Goal: Task Accomplishment & Management: Complete application form

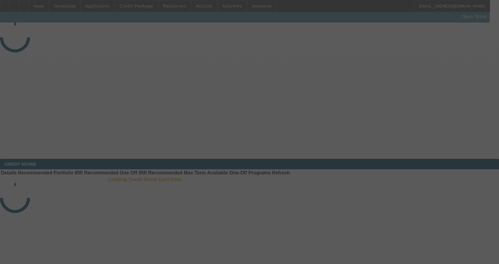
select select "3"
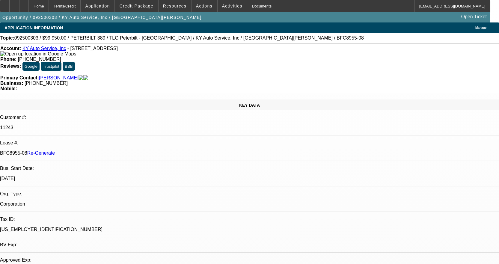
select select "0"
select select "2"
select select "0"
select select "6"
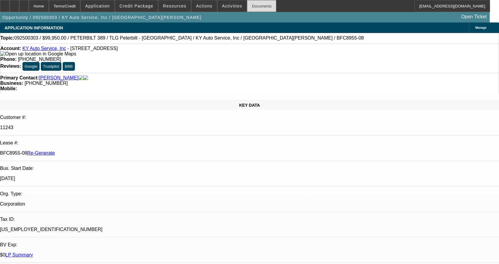
click at [259, 7] on div "Documents" at bounding box center [261, 6] width 29 height 12
click at [51, 50] on link "KY Auto Service, Inc" at bounding box center [44, 48] width 44 height 5
click at [255, 9] on div "Documents" at bounding box center [261, 6] width 29 height 12
click at [256, 6] on div "Documents" at bounding box center [261, 6] width 29 height 12
click at [235, 7] on span at bounding box center [232, 6] width 29 height 14
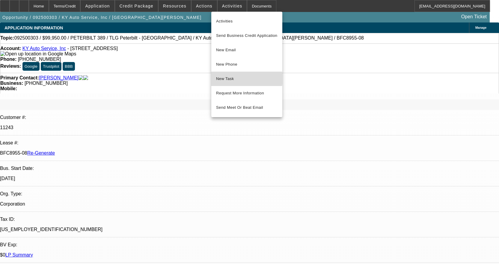
click at [234, 79] on span "New Task" at bounding box center [246, 78] width 61 height 7
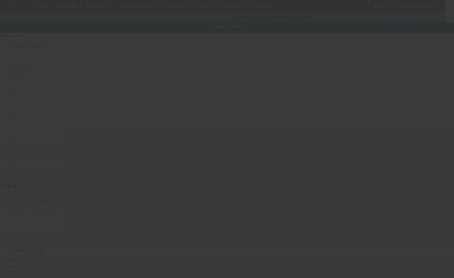
type input "1XPXDP9X2ND769383"
type input "Peterbilt"
type input "389"
radio input "true"
type textarea "THE TRUCK HAS RED OVAL WARRANTY TILL 2-3-2027 OR 773,639"
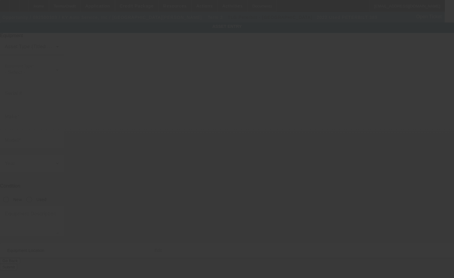
type input "520 Ash Street"
type input "Elsmere"
type input "41018"
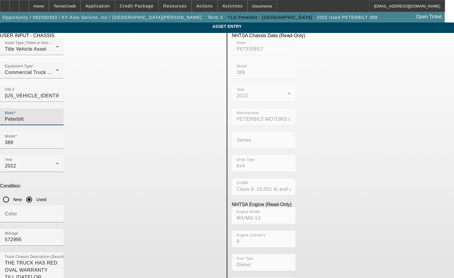
click at [59, 116] on input "Peterbilt" at bounding box center [32, 119] width 54 height 7
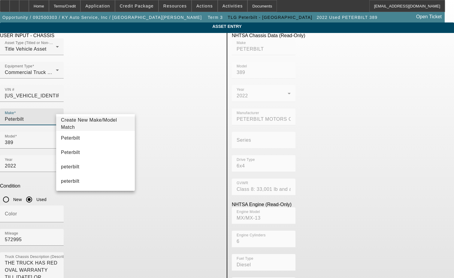
click at [92, 124] on span "Create New Make/Model Match" at bounding box center [89, 124] width 56 height 12
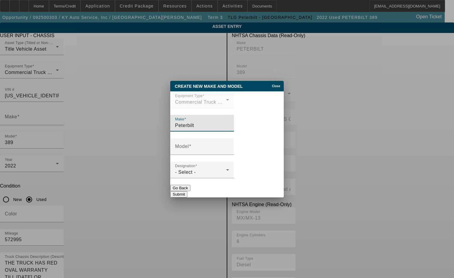
type input "Peterbilt"
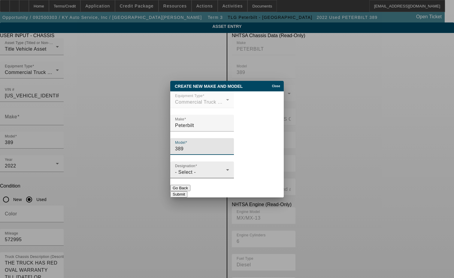
type input "389"
click at [200, 172] on div "- Select -" at bounding box center [200, 172] width 51 height 7
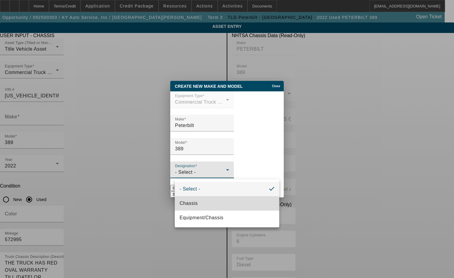
click at [189, 205] on span "Chassis" at bounding box center [188, 203] width 18 height 7
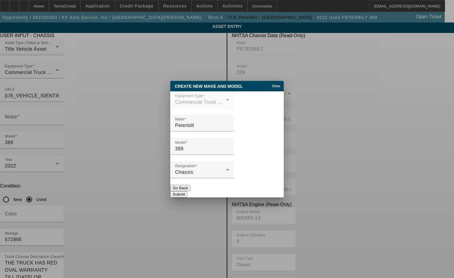
click at [187, 191] on button "Submit" at bounding box center [178, 194] width 17 height 6
type input "Peterbilt"
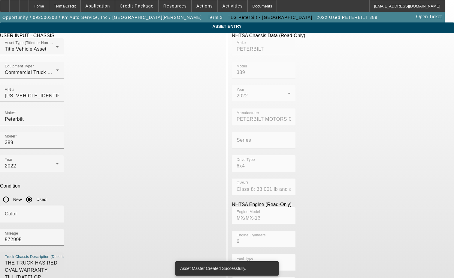
drag, startPoint x: 185, startPoint y: 179, endPoint x: 48, endPoint y: 171, distance: 137.0
click at [48, 171] on app-asset-collateral-manage "ASSET ENTRY Delete asset USER INPUT - CHASSIS Asset Type (Titled or Non-Titled)…" at bounding box center [227, 188] width 454 height 333
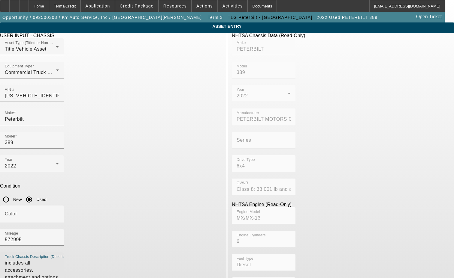
type textarea "includes all accessories, attachment and options"
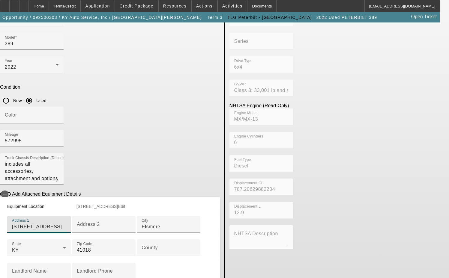
scroll to position [120, 0]
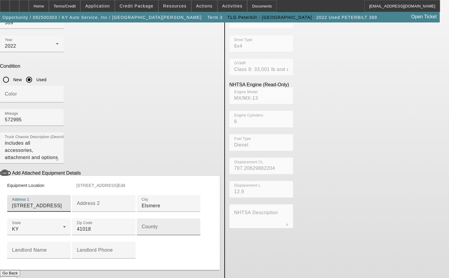
type input "520 Ash St"
click at [142, 229] on mat-label "County" at bounding box center [150, 226] width 16 height 5
click at [142, 233] on input "County" at bounding box center [169, 229] width 54 height 7
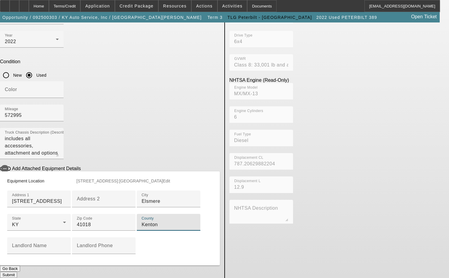
scroll to position [188, 0]
type input "Kenton"
click at [17, 272] on button "Submit" at bounding box center [8, 275] width 17 height 6
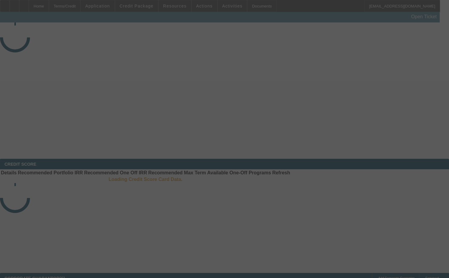
select select "3"
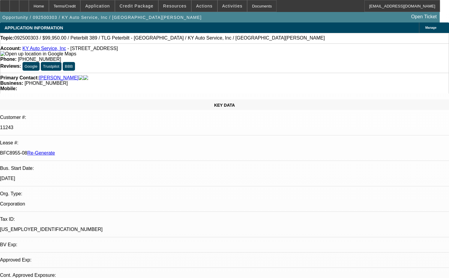
select select "0"
select select "2"
select select "0"
select select "6"
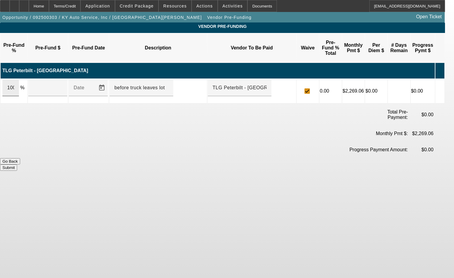
click at [19, 79] on div "100" at bounding box center [10, 87] width 16 height 17
type input "$99,950.00"
type input "Upon execution of this agreement"
click at [17, 165] on button "Submit" at bounding box center [8, 168] width 17 height 6
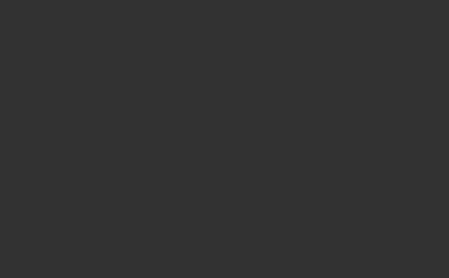
select select "3"
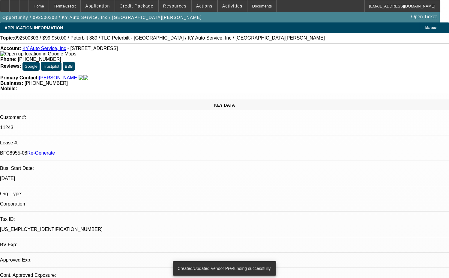
select select "0"
select select "2"
select select "0"
select select "6"
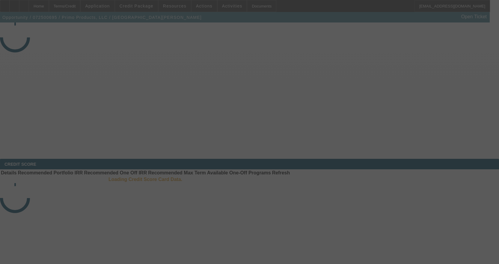
select select "3"
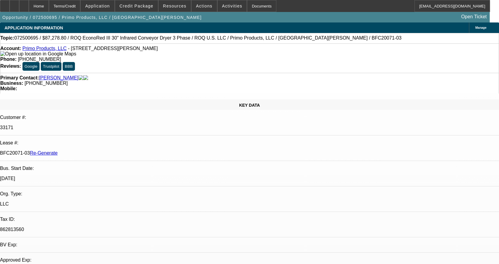
select select "0"
select select "2"
select select "0.1"
select select "4"
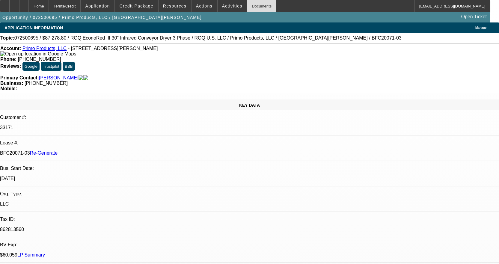
click at [247, 10] on div "Documents" at bounding box center [261, 6] width 29 height 12
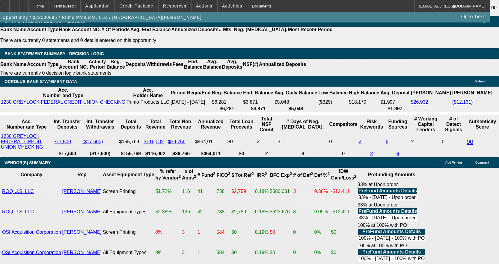
scroll to position [1200, 0]
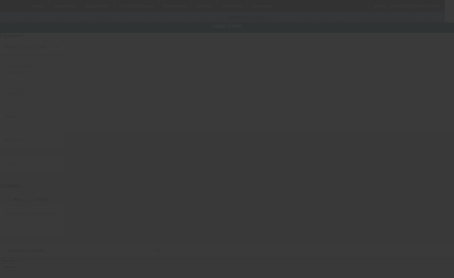
type input "ROQ"
type input "E 6 Color 10 Station Press"
radio input "true"
type textarea "with (8) 12"x23.5" Honeycomb Youth Platen, (6) R3 12" 75 Durometer Green Rubber…"
type input "[STREET_ADDRESS][PERSON_NAME]"
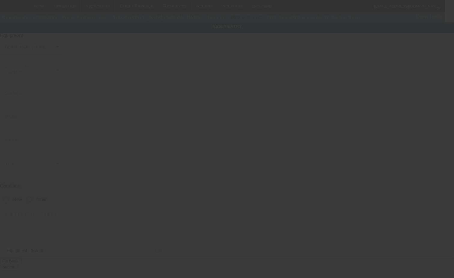
type input "[GEOGRAPHIC_DATA]"
type input "01201"
type input "[GEOGRAPHIC_DATA]"
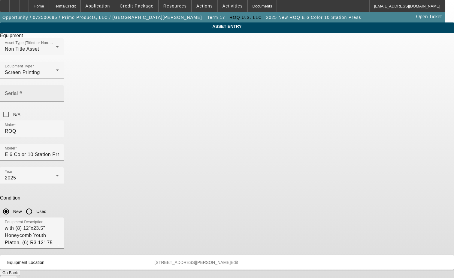
click at [59, 92] on input "Serial #" at bounding box center [32, 95] width 54 height 7
type input "REM-1044"
click at [17, 276] on button "Submit" at bounding box center [8, 279] width 17 height 6
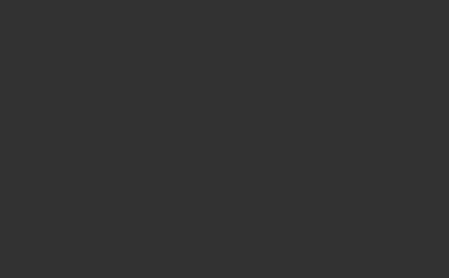
select select "3"
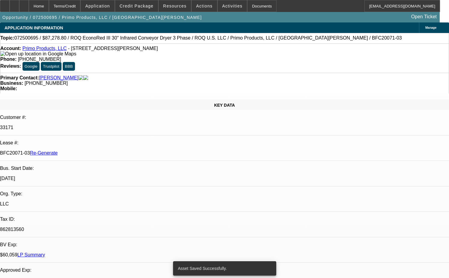
select select "0"
select select "2"
select select "0.1"
select select "4"
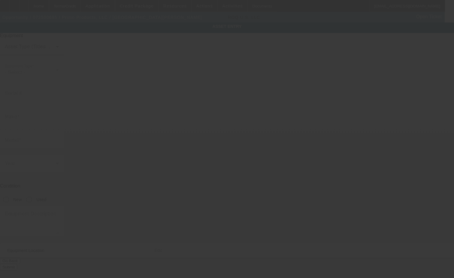
type input "ROQDry RUN"
type input "14400XL 20"x28" Quartz Flash"
radio input "true"
type input "[STREET_ADDRESS][PERSON_NAME]"
type input "[GEOGRAPHIC_DATA]"
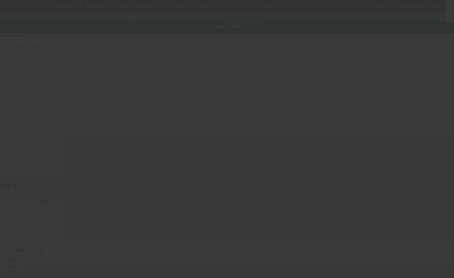
type input "01201"
type input "[GEOGRAPHIC_DATA]"
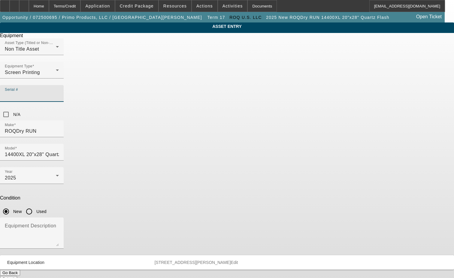
click at [59, 92] on input "Serial #" at bounding box center [32, 95] width 54 height 7
type input "RDR-20451"
click at [17, 276] on button "Submit" at bounding box center [8, 279] width 17 height 6
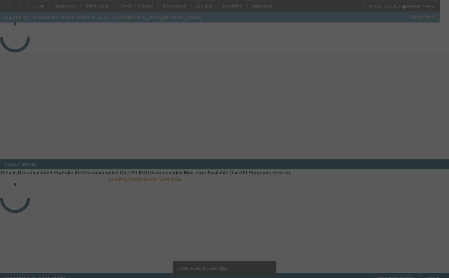
select select "3"
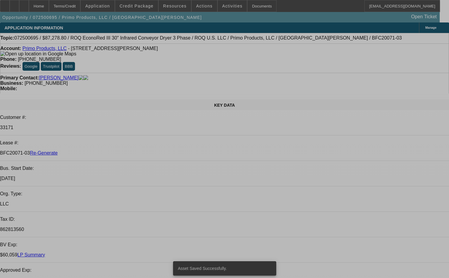
select select "0"
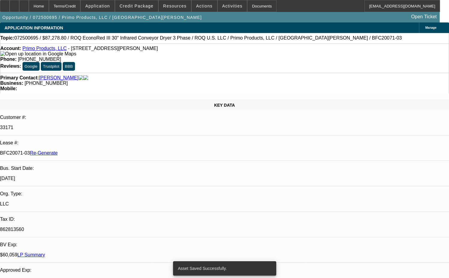
select select "2"
select select "0.1"
select select "4"
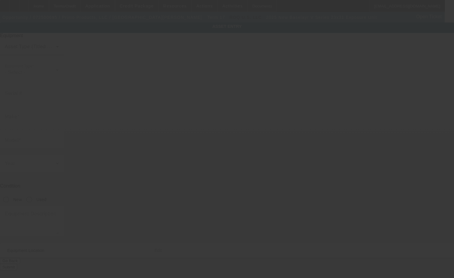
type input "Baselayr"
type input "V Series 23x31 Exposure Unit"
radio input "true"
type textarea "with Vacuum Lid and Safe Lights"
type input "75 Sampson Pkwy"
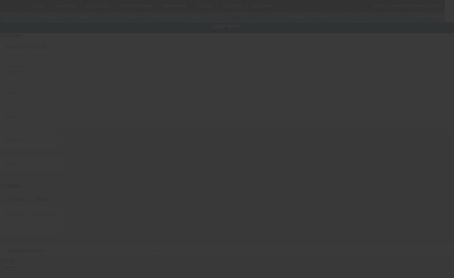
type input "Pittsfield"
type input "01201"
type input "Berkshire"
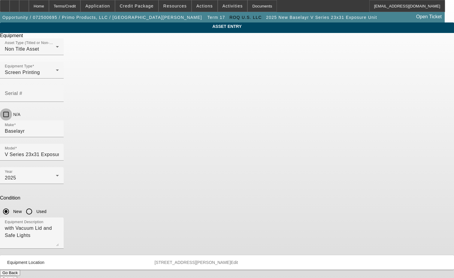
drag, startPoint x: 293, startPoint y: 79, endPoint x: 294, endPoint y: 83, distance: 3.5
click at [12, 109] on input "N/A" at bounding box center [6, 115] width 12 height 12
checkbox input "true"
click at [17, 276] on button "Submit" at bounding box center [8, 279] width 17 height 6
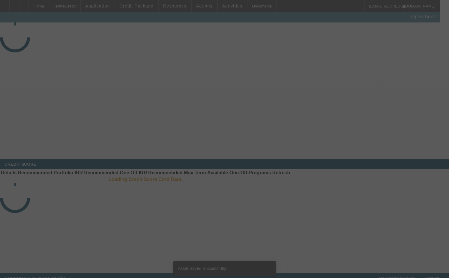
select select "3"
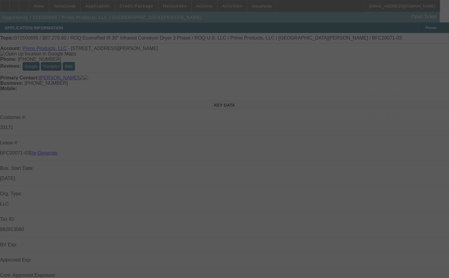
select select "0"
select select "2"
select select "0.1"
select select "4"
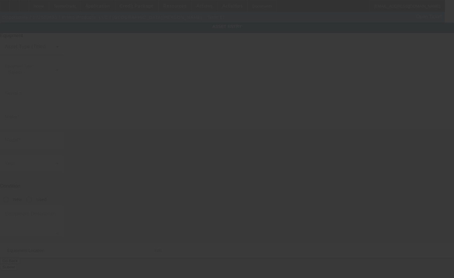
type input "VTX-31713"
type input "ROQ"
type input "EconoRed III 30" Infrared Conveyor Dryer 3 Phase"
radio input "true"
type input "[STREET_ADDRESS][PERSON_NAME]"
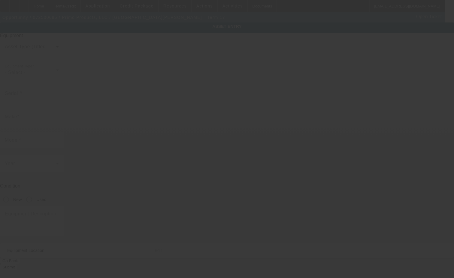
type input "[GEOGRAPHIC_DATA]"
type input "01201"
type input "[GEOGRAPHIC_DATA]"
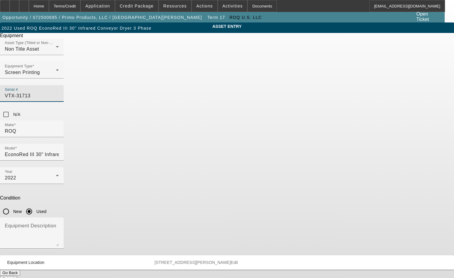
drag, startPoint x: 259, startPoint y: 84, endPoint x: 246, endPoint y: 84, distance: 13.8
click at [59, 92] on input "VTX-31713" at bounding box center [32, 95] width 54 height 7
type input "VTX-29271"
click at [17, 276] on button "Submit" at bounding box center [8, 279] width 17 height 6
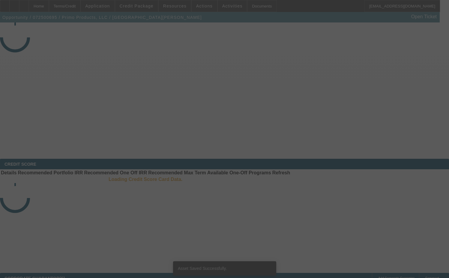
select select "3"
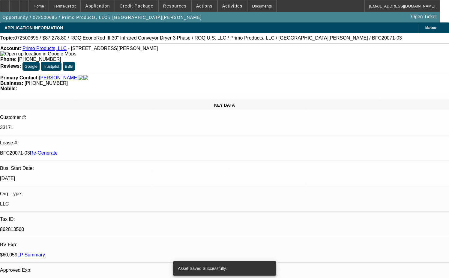
select select "0"
select select "2"
select select "0.1"
select select "4"
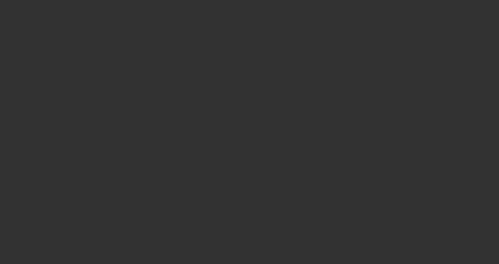
select select "4"
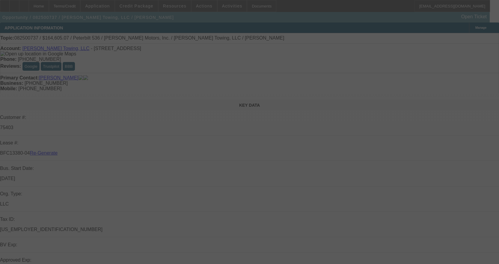
select select "0"
select select "2"
select select "0"
select select "6"
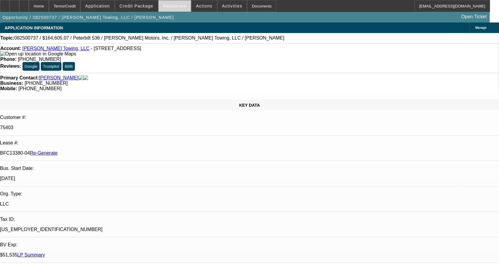
click at [183, 6] on span "Resources" at bounding box center [174, 6] width 23 height 5
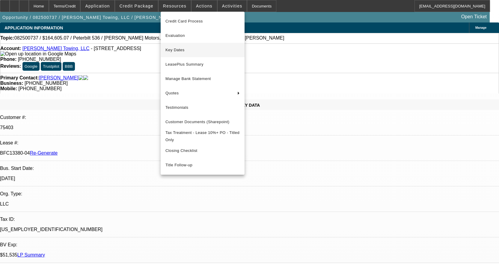
click at [180, 53] on span "Key Dates" at bounding box center [203, 49] width 74 height 7
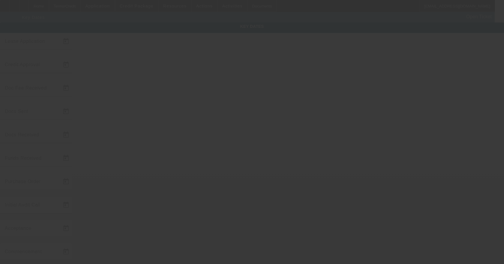
type input "8/27/2025"
type input "8/29/2025"
type input "9/29/2025"
type input "9/24/2025"
type input "9/29/2025"
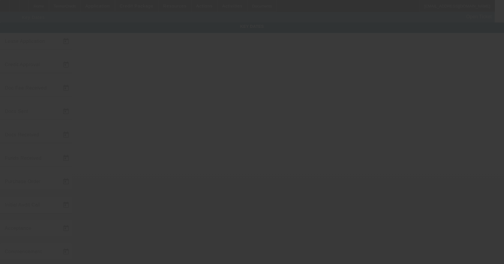
type input "9/29/2025"
type input "10/1/2025"
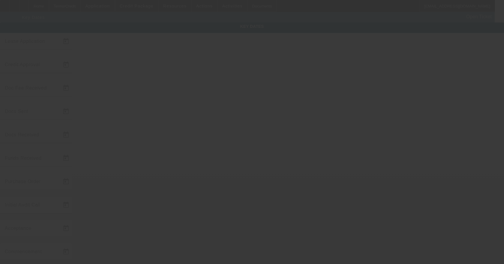
type input "11/1/2025"
type input "9/30/2025"
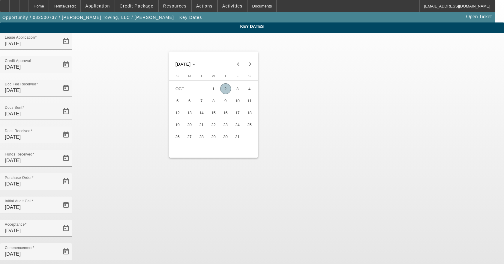
click at [217, 88] on span "1" at bounding box center [213, 88] width 11 height 11
type input "10/1/2025"
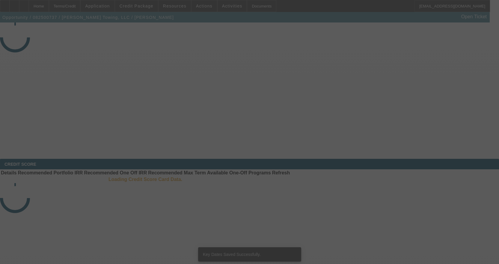
select select "4"
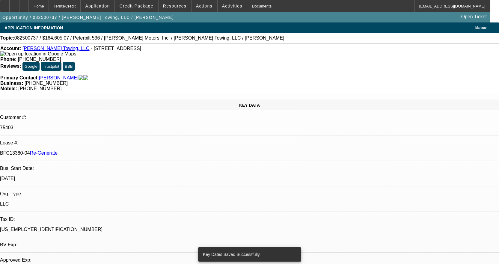
select select "0"
select select "2"
select select "0"
select select "6"
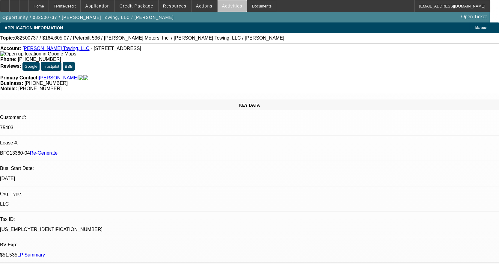
click at [230, 7] on span "Activities" at bounding box center [232, 6] width 20 height 5
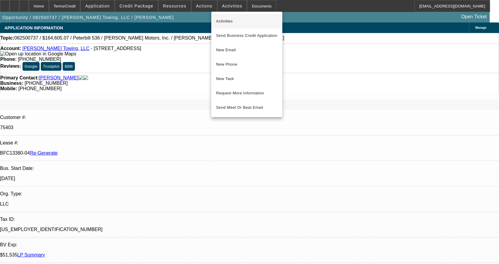
click at [230, 22] on span "Activities" at bounding box center [246, 21] width 61 height 7
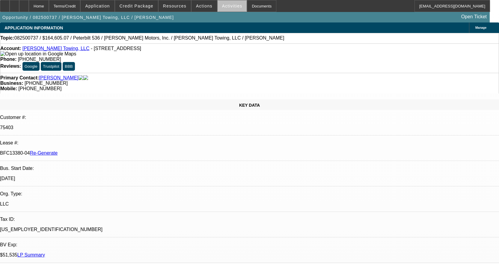
click at [230, 7] on span "Activities" at bounding box center [232, 6] width 20 height 5
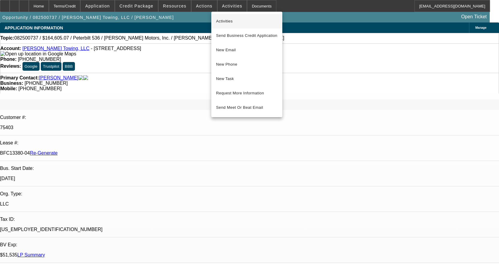
click at [220, 21] on span "Activities" at bounding box center [246, 21] width 61 height 7
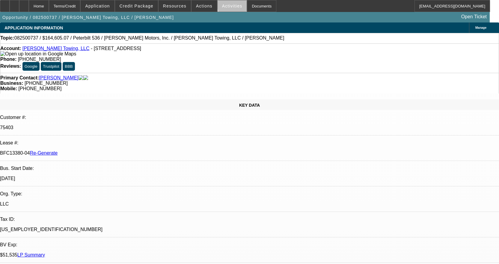
click at [232, 1] on span at bounding box center [232, 6] width 29 height 14
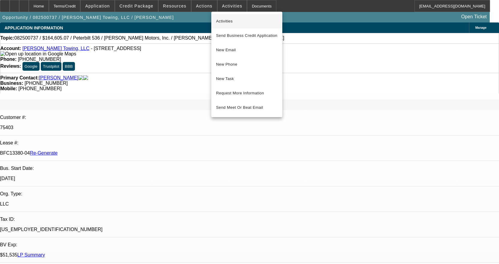
click at [238, 18] on span "Activities" at bounding box center [246, 21] width 61 height 7
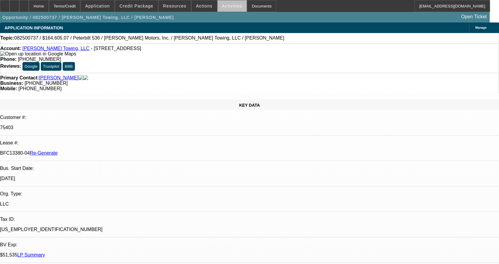
click at [235, 6] on span at bounding box center [232, 6] width 29 height 14
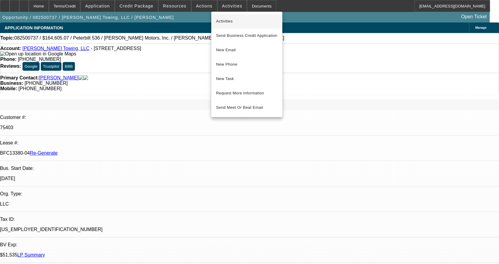
click at [225, 22] on span "Activities" at bounding box center [246, 21] width 61 height 7
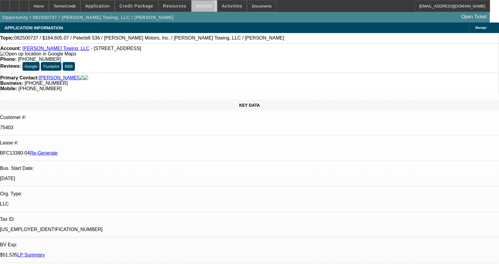
click at [198, 8] on span at bounding box center [204, 6] width 25 height 14
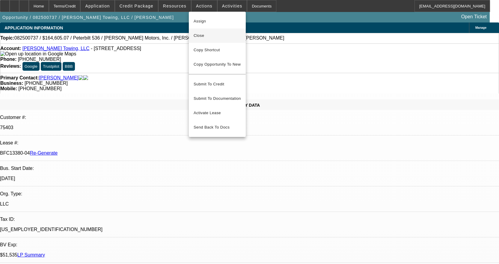
click at [207, 36] on span "Close" at bounding box center [217, 35] width 47 height 7
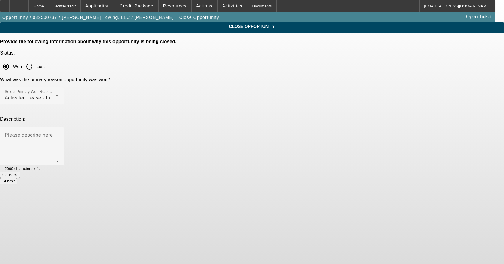
click at [17, 178] on button "Submit" at bounding box center [8, 181] width 17 height 6
